Goal: Task Accomplishment & Management: Manage account settings

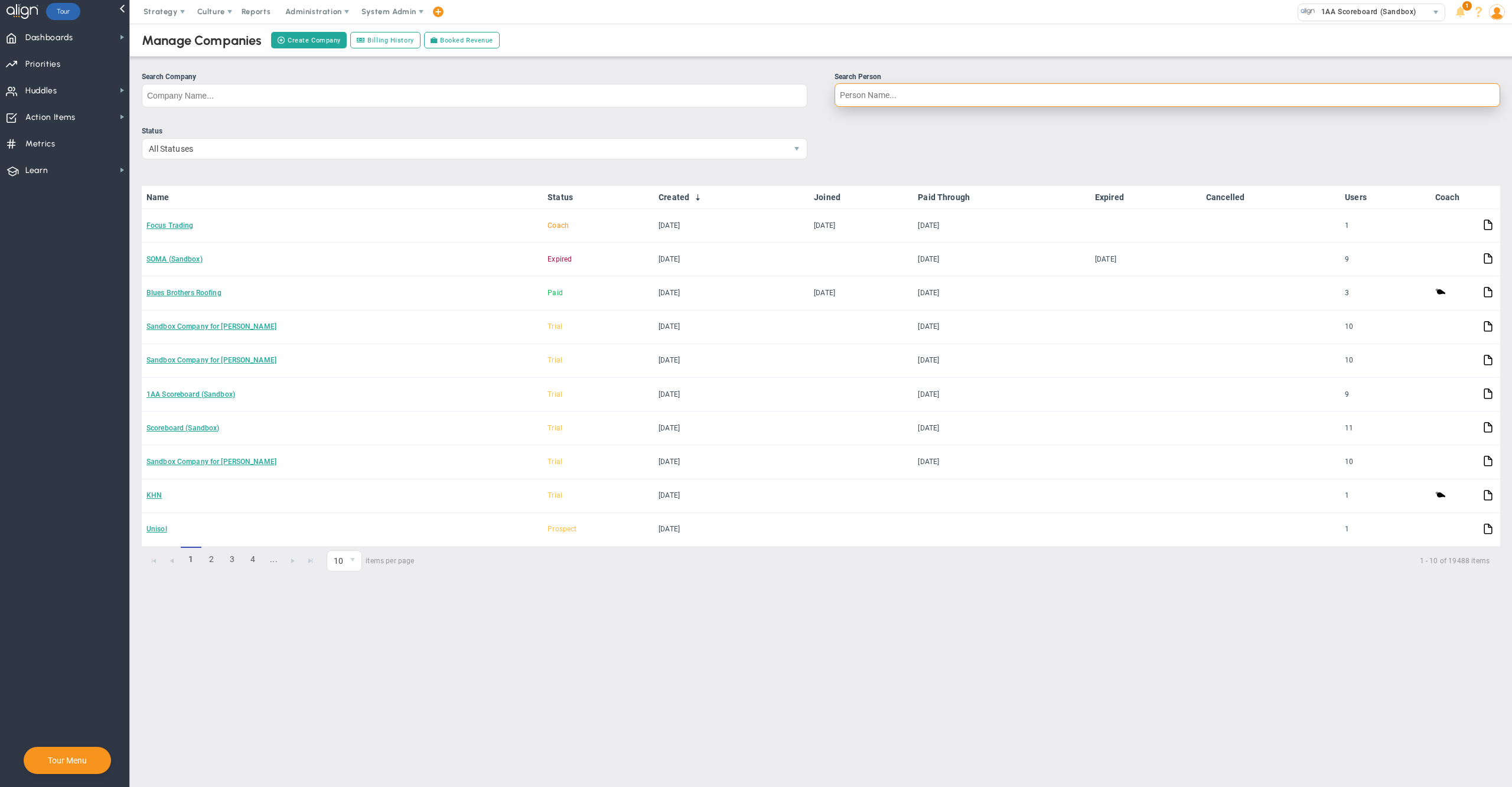
click at [946, 96] on input "Search Person" at bounding box center [1167, 95] width 666 height 24
type input "[PERSON_NAME]"
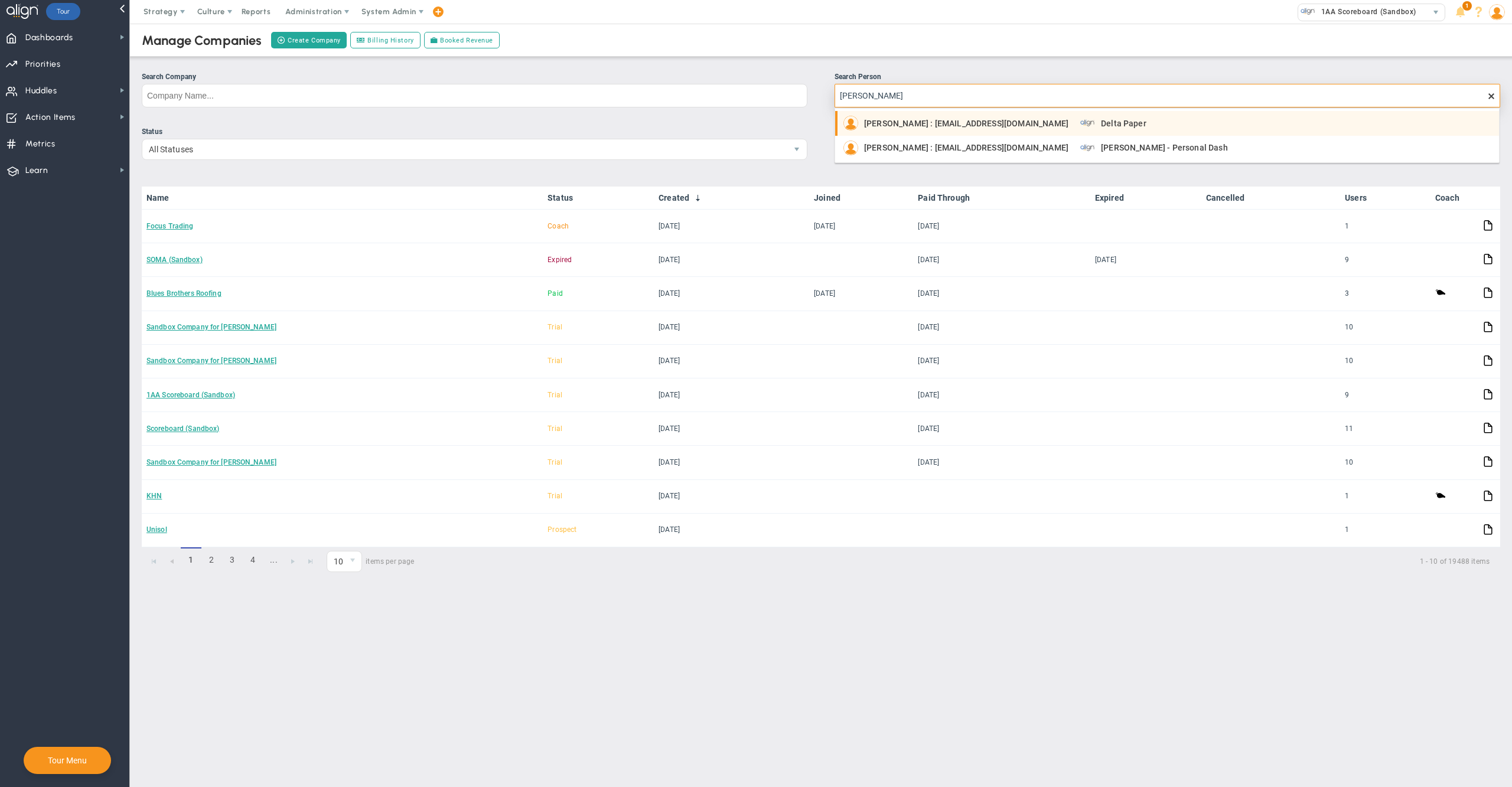
click at [934, 125] on span "[PERSON_NAME] : [EMAIL_ADDRESS][DOMAIN_NAME]" at bounding box center [966, 123] width 205 height 9
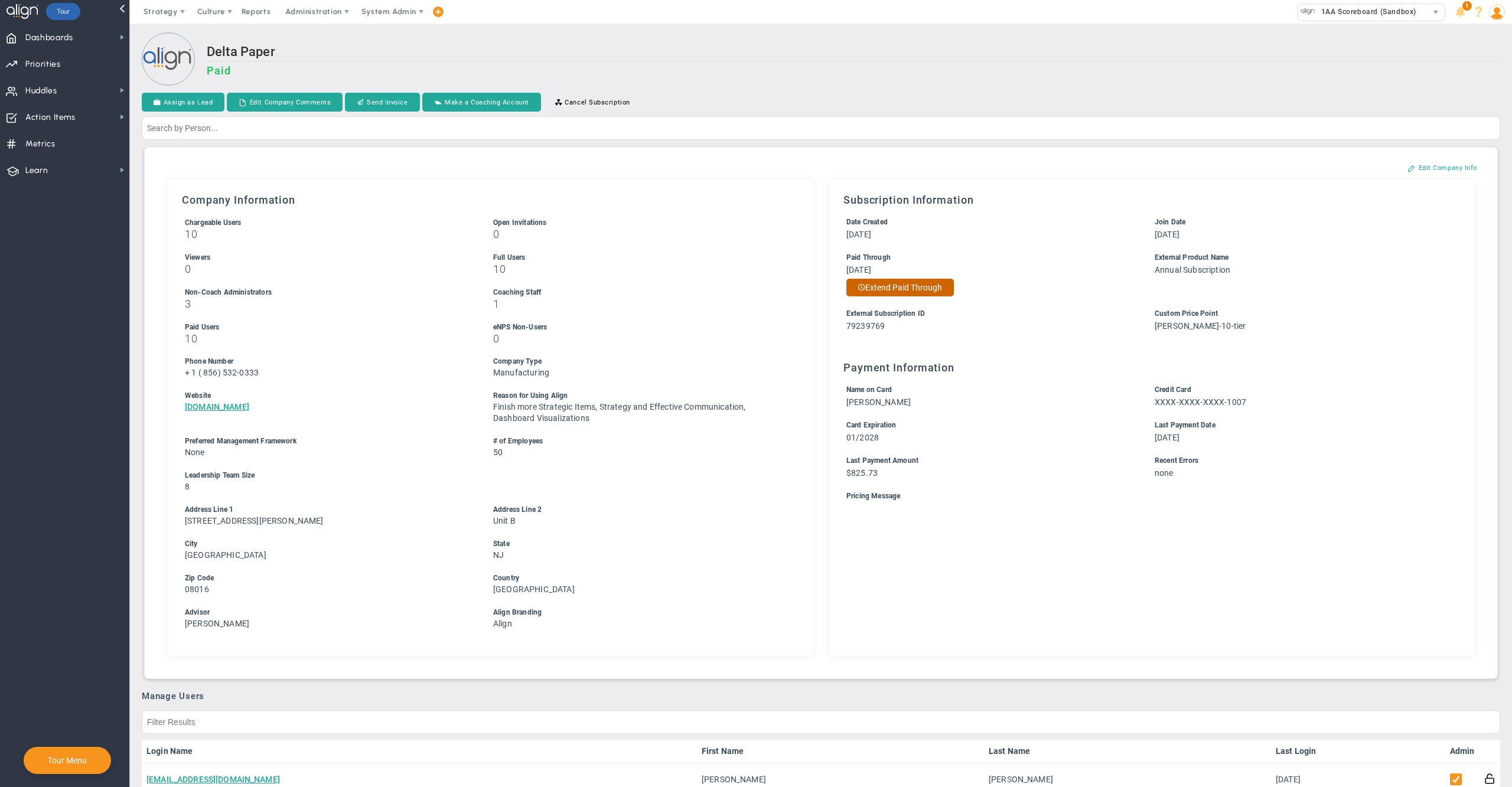
click at [931, 287] on button "Extend Paid Through" at bounding box center [900, 287] width 107 height 18
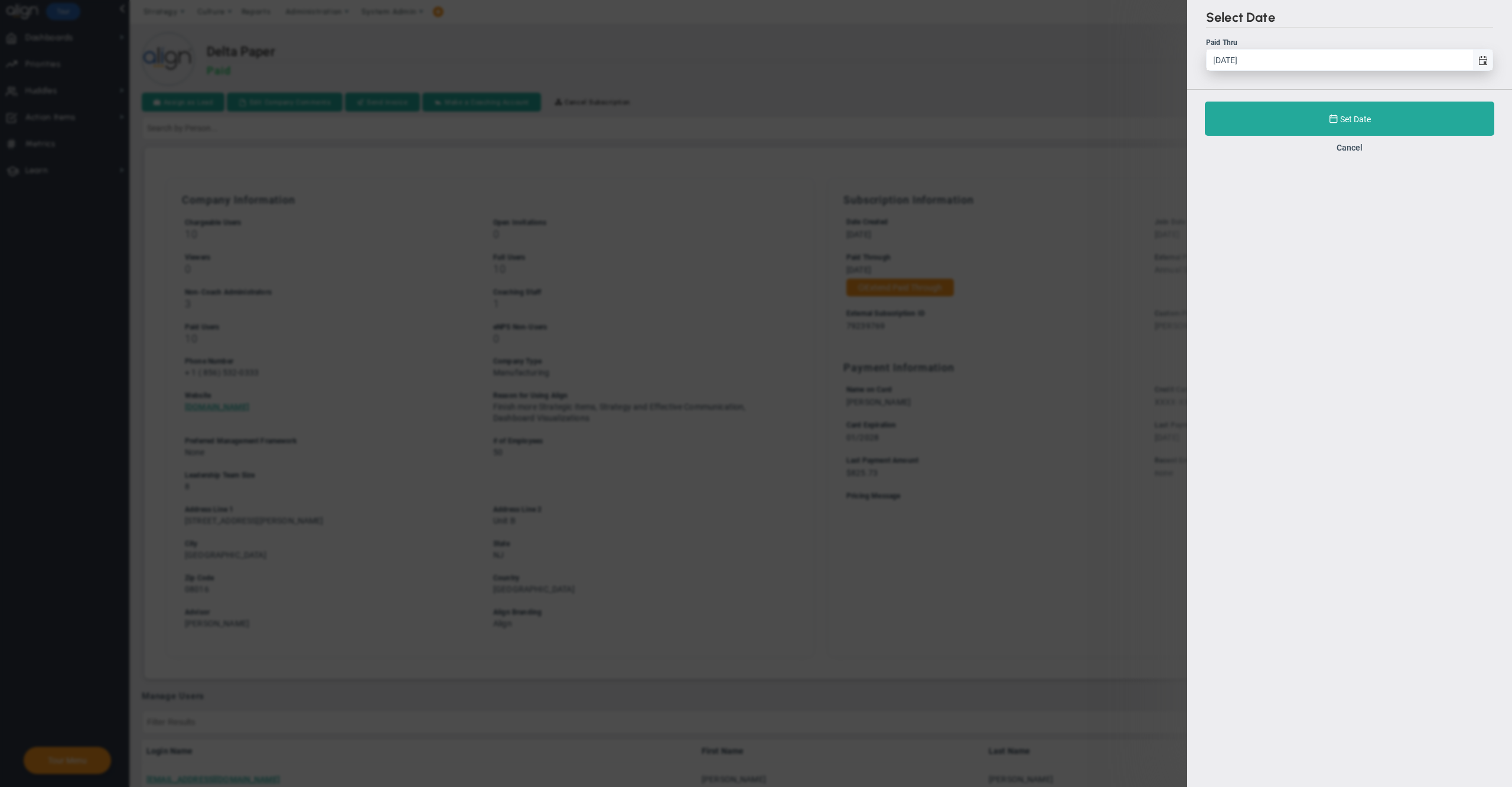
click at [1480, 53] on span "select" at bounding box center [1482, 59] width 20 height 20
click at [1473, 53] on input "[DATE]" at bounding box center [1340, 59] width 266 height 20
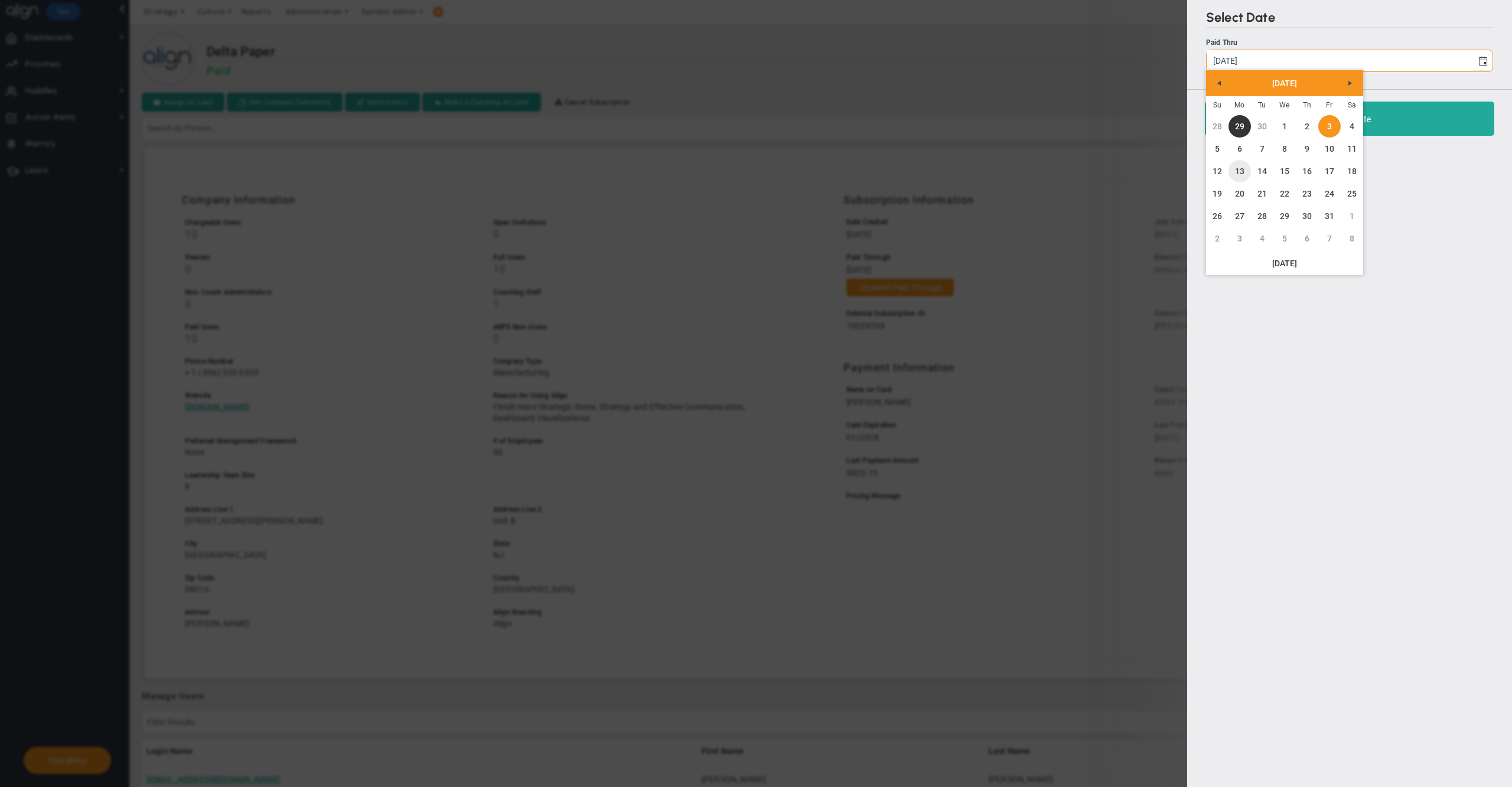
click at [1238, 157] on link "6" at bounding box center [1240, 149] width 22 height 22
type input "[DATE]"
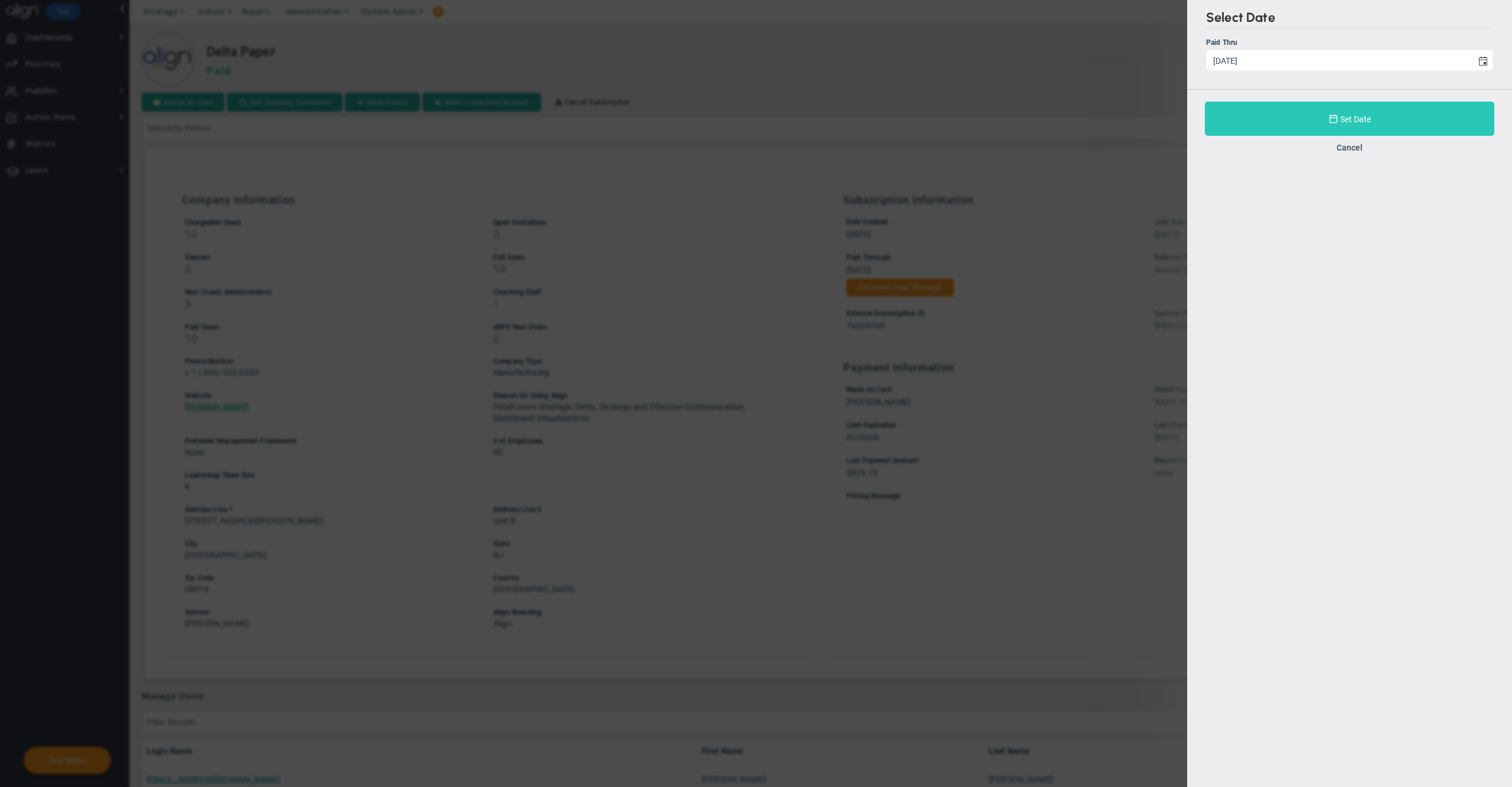
click at [1257, 112] on button "Set Date" at bounding box center [1350, 118] width 289 height 34
